Goal: Task Accomplishment & Management: Use online tool/utility

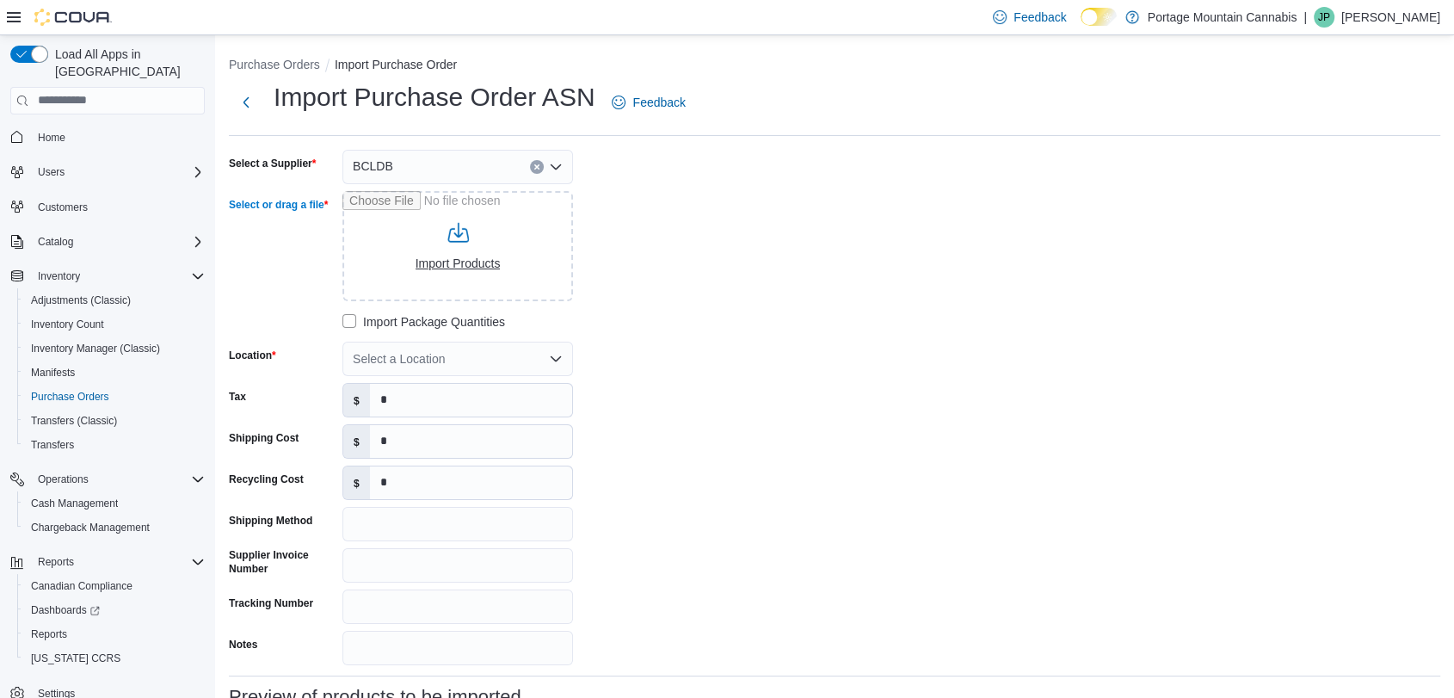
click at [440, 265] on input "Select or drag a file" at bounding box center [457, 246] width 231 height 110
type input "**********"
click at [243, 104] on button "Next" at bounding box center [246, 101] width 34 height 34
